Goal: Task Accomplishment & Management: Use online tool/utility

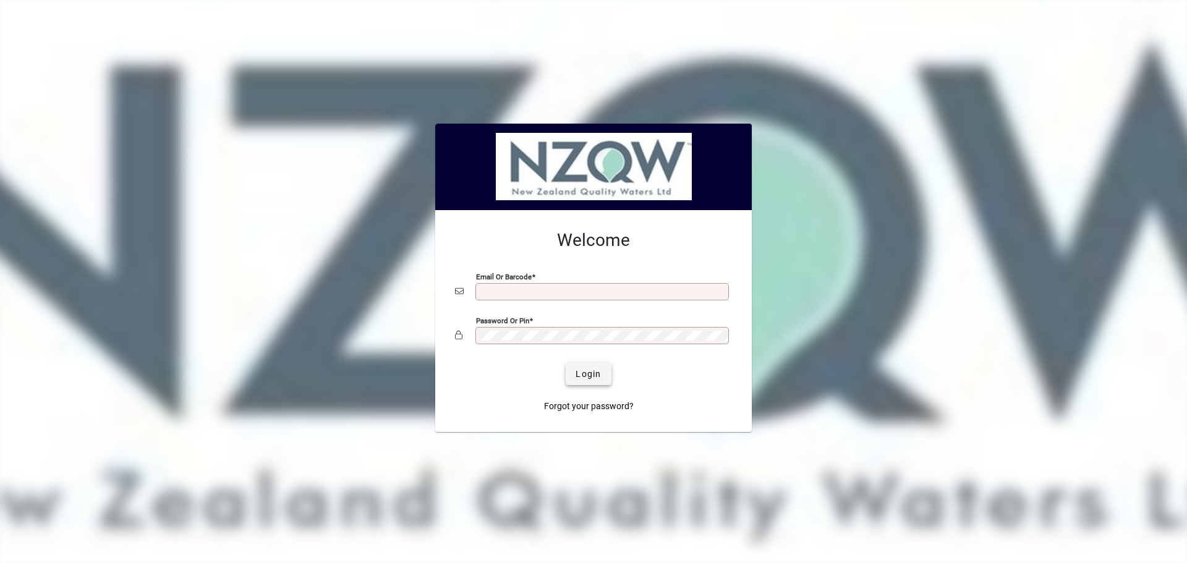
type input "**********"
drag, startPoint x: 591, startPoint y: 383, endPoint x: 609, endPoint y: 388, distance: 18.0
click at [591, 383] on span "submit" at bounding box center [588, 374] width 45 height 30
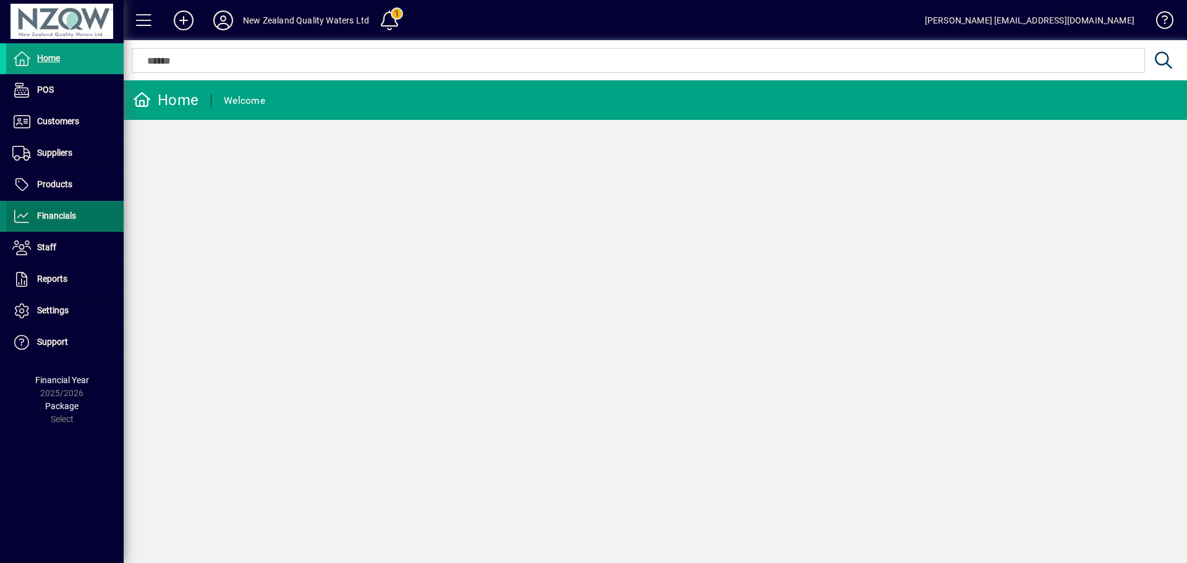
click at [66, 216] on span "Financials" at bounding box center [56, 216] width 39 height 10
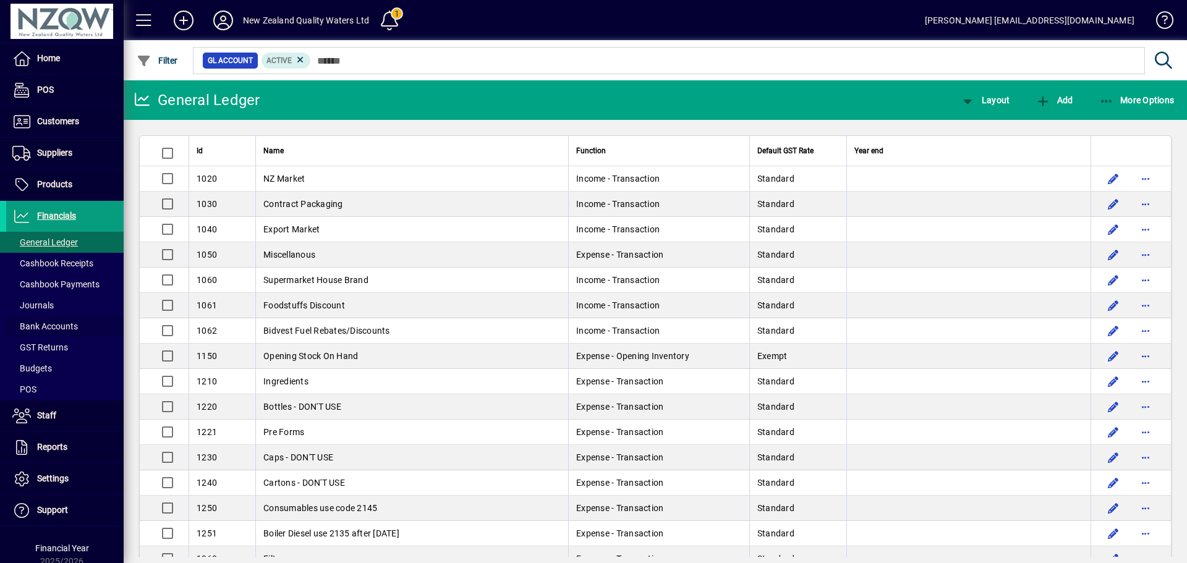
drag, startPoint x: 71, startPoint y: 322, endPoint x: 172, endPoint y: 327, distance: 100.9
click at [72, 322] on span "Bank Accounts" at bounding box center [45, 327] width 66 height 10
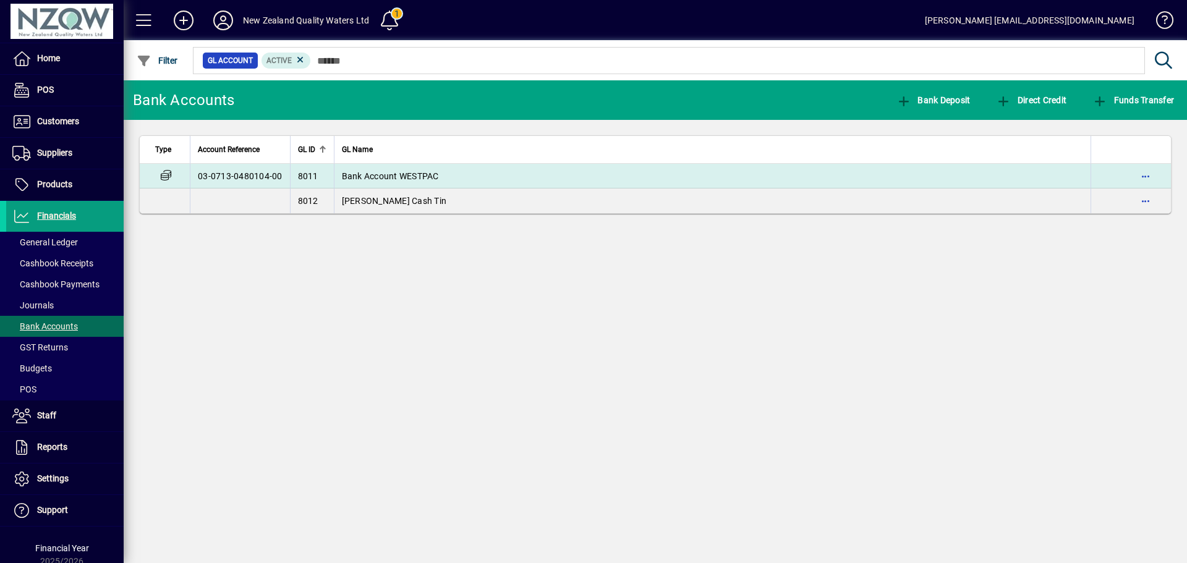
click at [408, 173] on span "Bank Account WESTPAC" at bounding box center [390, 176] width 97 height 10
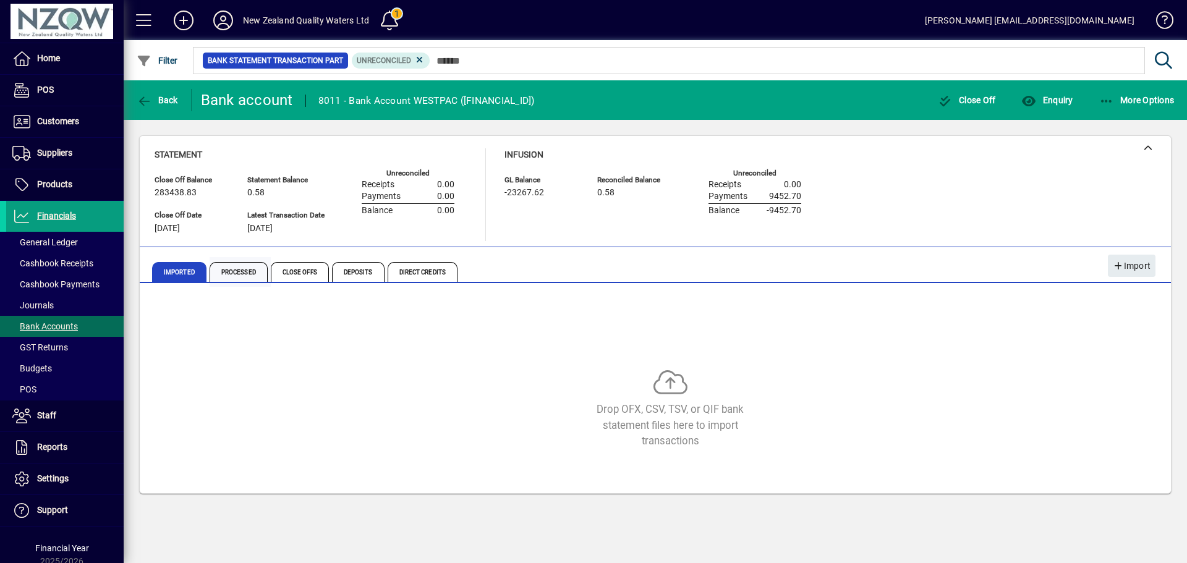
click at [243, 273] on span "Processed" at bounding box center [239, 272] width 58 height 20
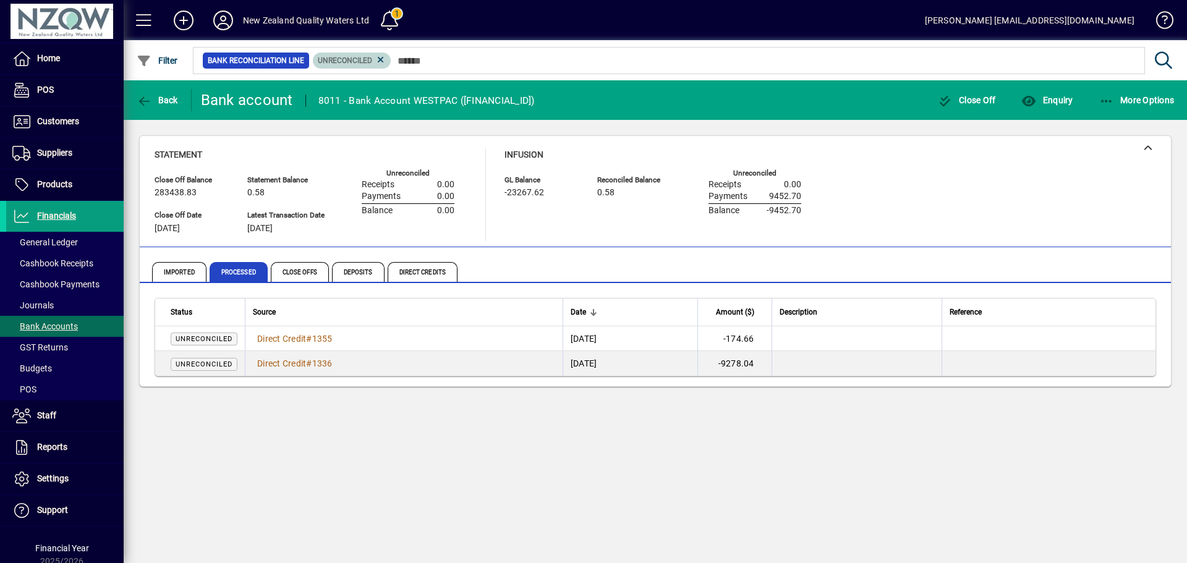
click at [382, 63] on icon at bounding box center [380, 59] width 11 height 11
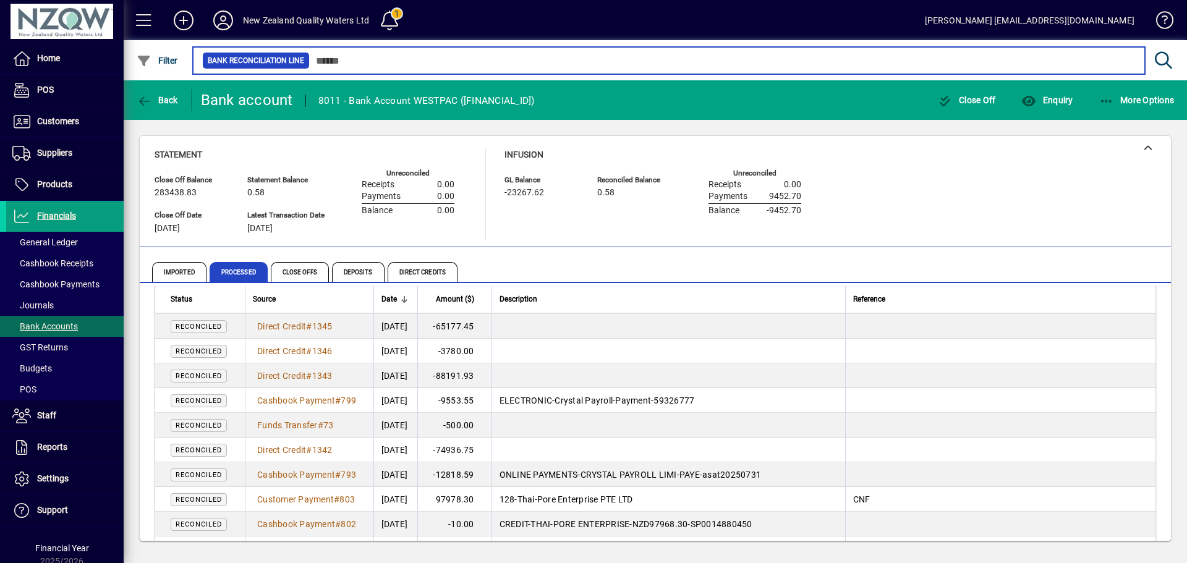
scroll to position [742, 0]
